Goal: Browse casually

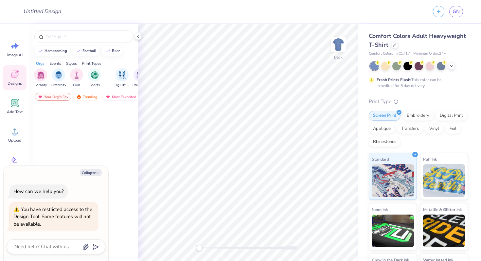
type textarea "x"
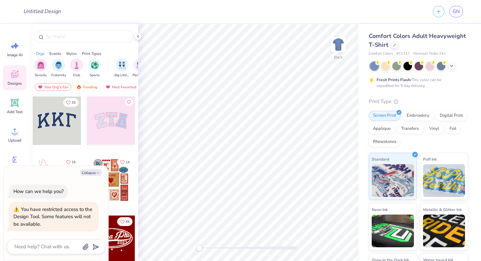
type textarea "x"
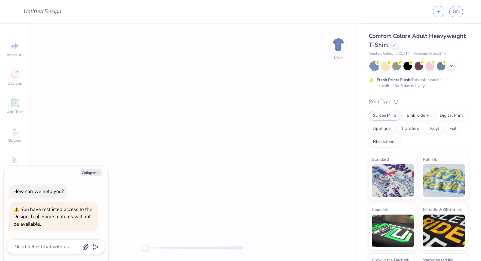
type textarea "x"
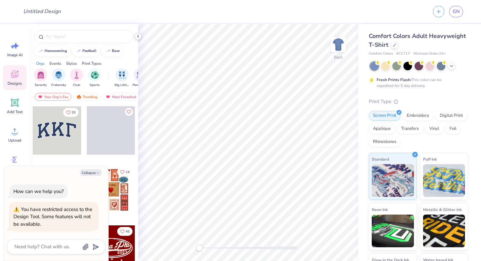
click at [140, 36] on icon at bounding box center [138, 36] width 5 height 5
type textarea "x"
